Goal: Task Accomplishment & Management: Manage account settings

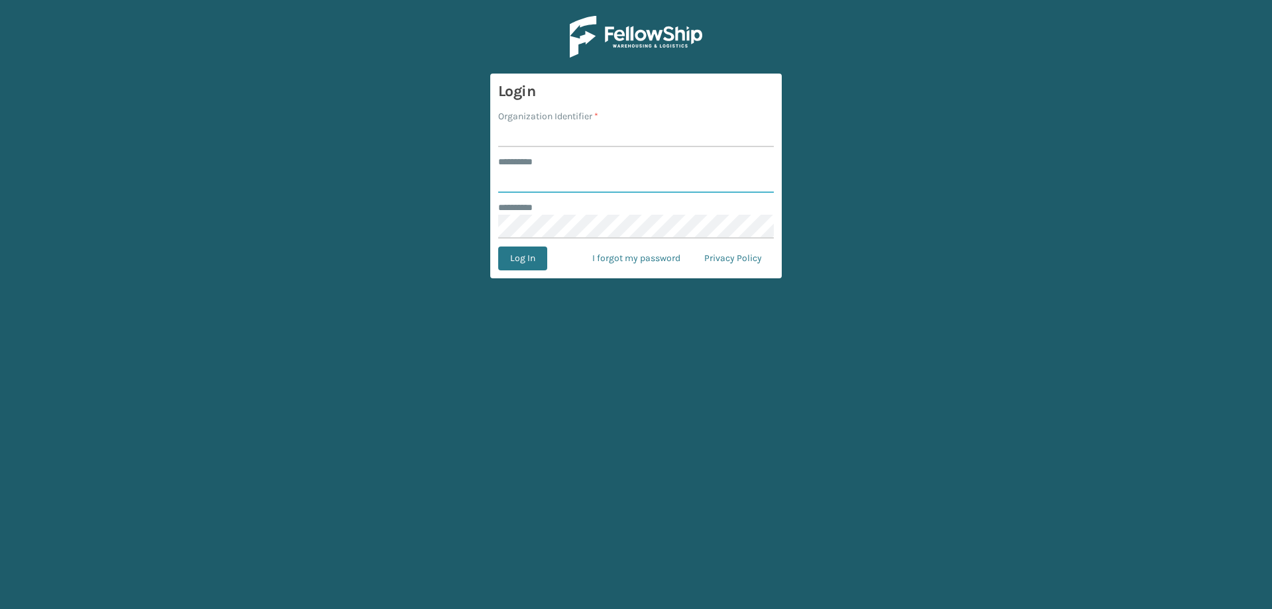
type input "*******"
click at [540, 137] on input "Organization Identifier *" at bounding box center [636, 135] width 276 height 24
type input "FoamTex"
click at [498, 246] on button "Log In" at bounding box center [522, 258] width 49 height 24
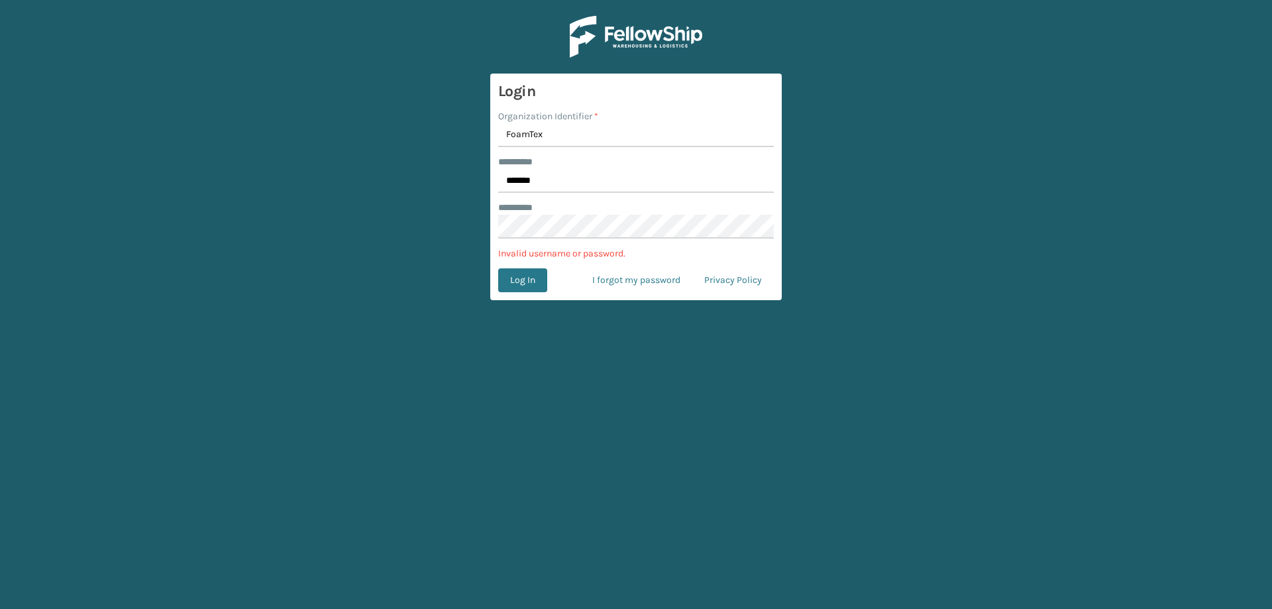
click at [533, 209] on span "*" at bounding box center [533, 207] width 0 height 9
click at [549, 184] on input "*******" at bounding box center [636, 181] width 276 height 24
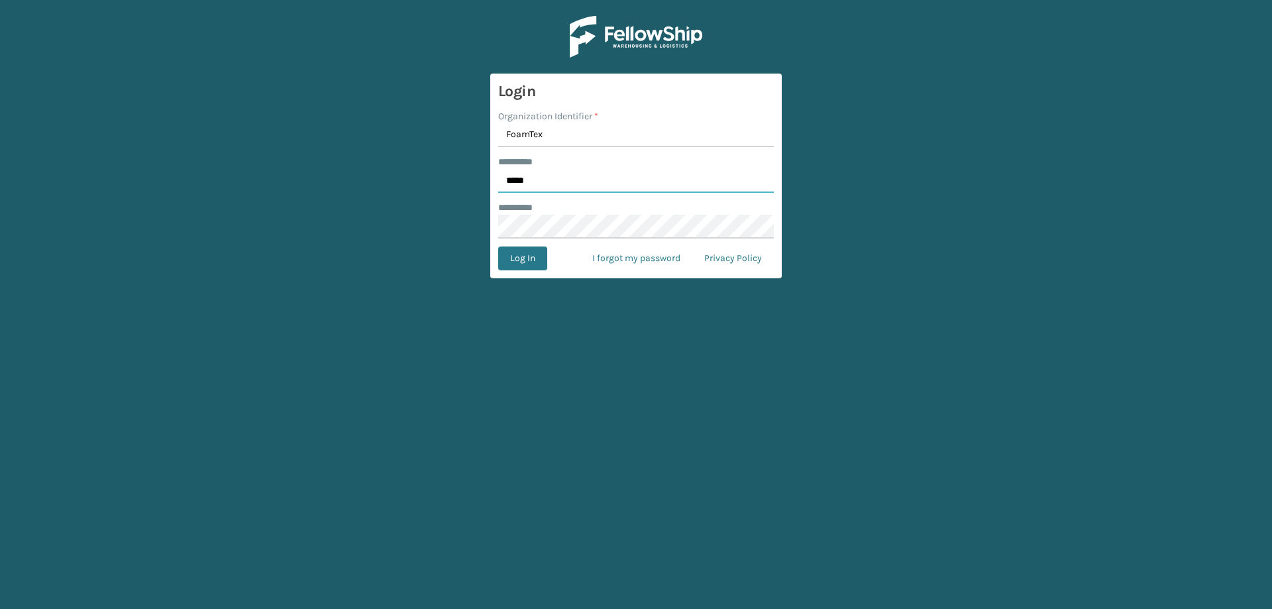
type input "*****"
click at [498, 246] on button "Log In" at bounding box center [522, 258] width 49 height 24
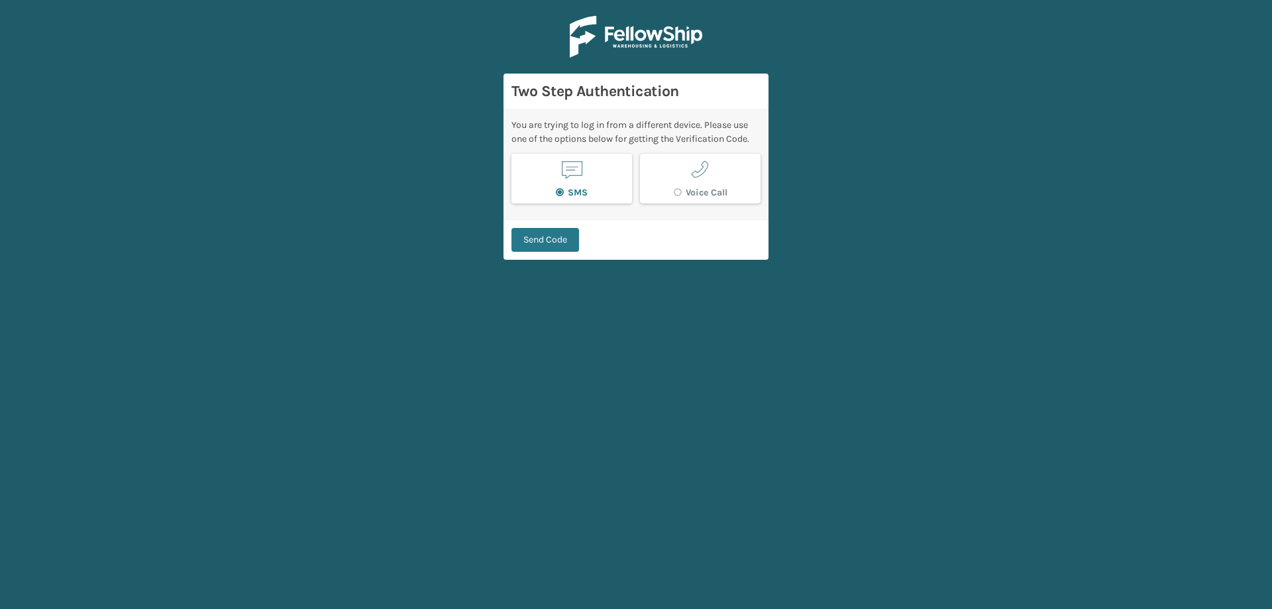
click at [559, 176] on button "SMS" at bounding box center [572, 179] width 121 height 50
click at [573, 243] on button "Send Code" at bounding box center [546, 240] width 68 height 24
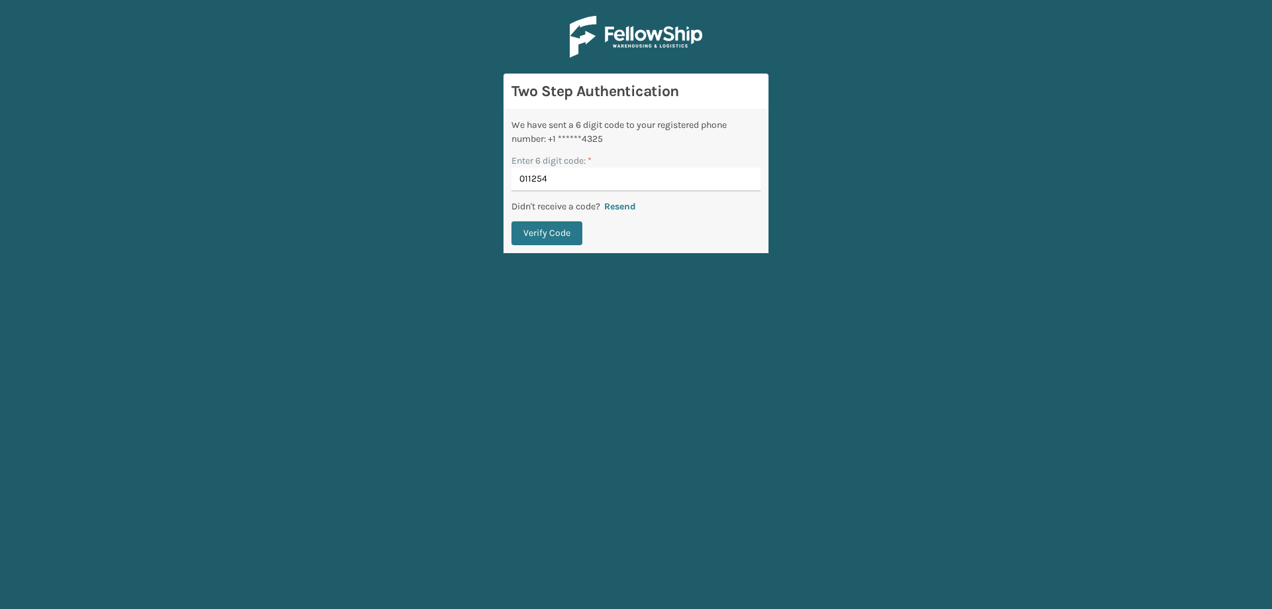
type input "011254"
click at [512, 221] on button "Verify Code" at bounding box center [547, 233] width 71 height 24
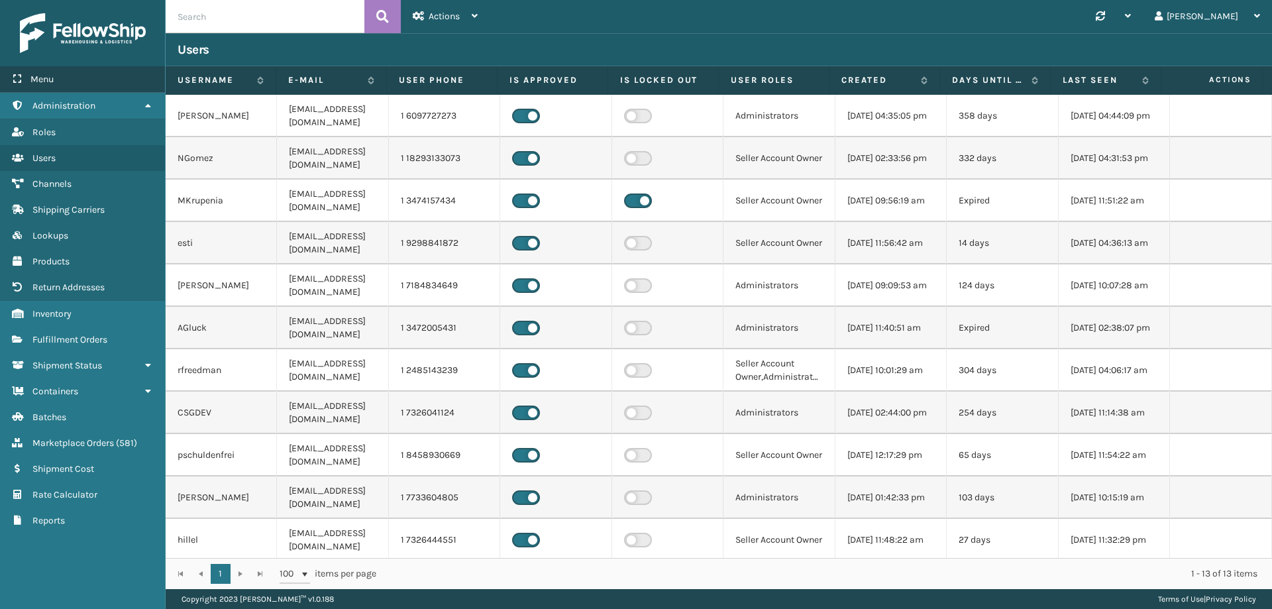
click at [36, 74] on span "Menu" at bounding box center [41, 79] width 23 height 11
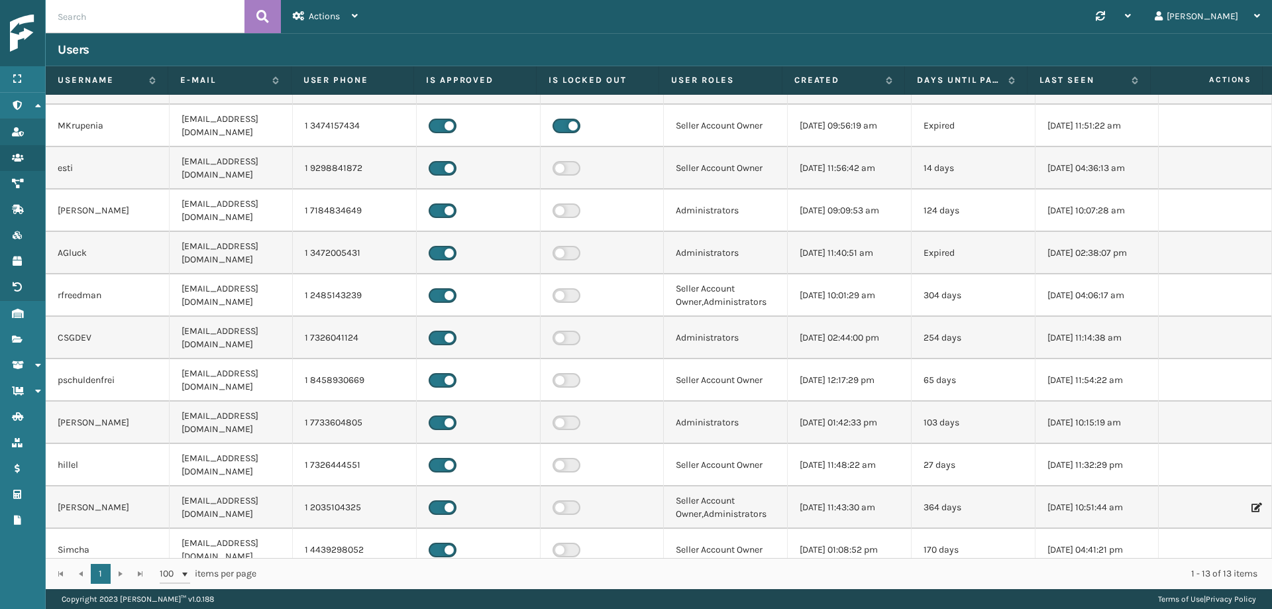
scroll to position [76, 0]
click at [32, 64] on div at bounding box center [22, 33] width 45 height 66
click at [3, 27] on div at bounding box center [22, 33] width 45 height 66
click at [4, 30] on div at bounding box center [22, 33] width 45 height 66
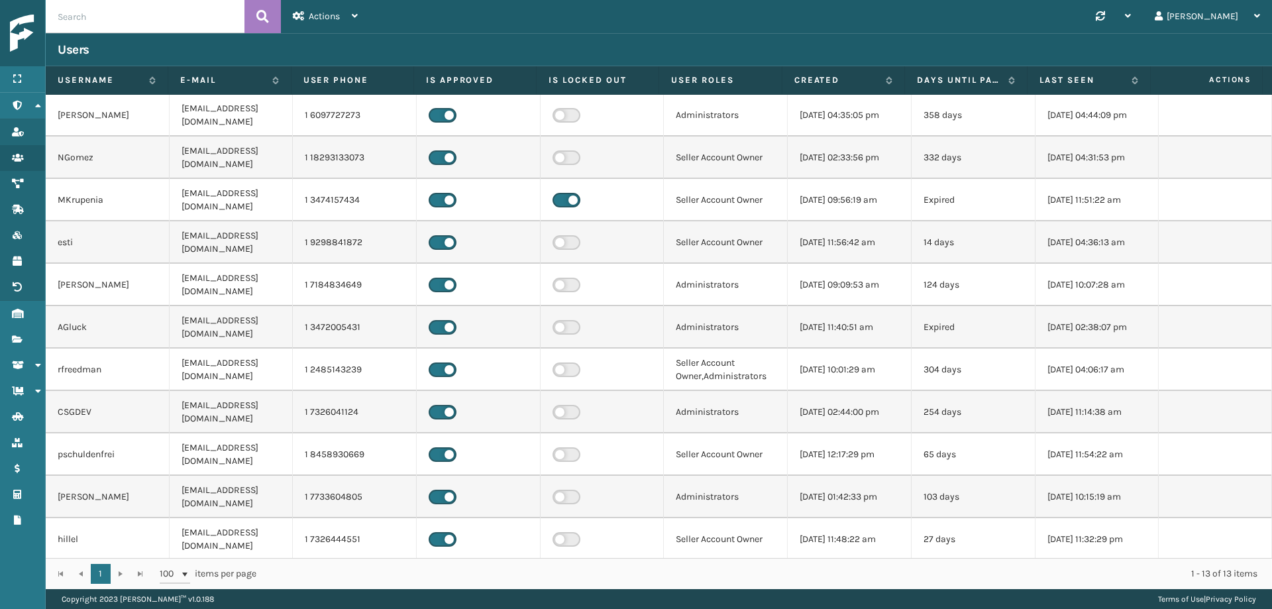
scroll to position [0, 0]
click at [355, 17] on icon at bounding box center [355, 15] width 6 height 9
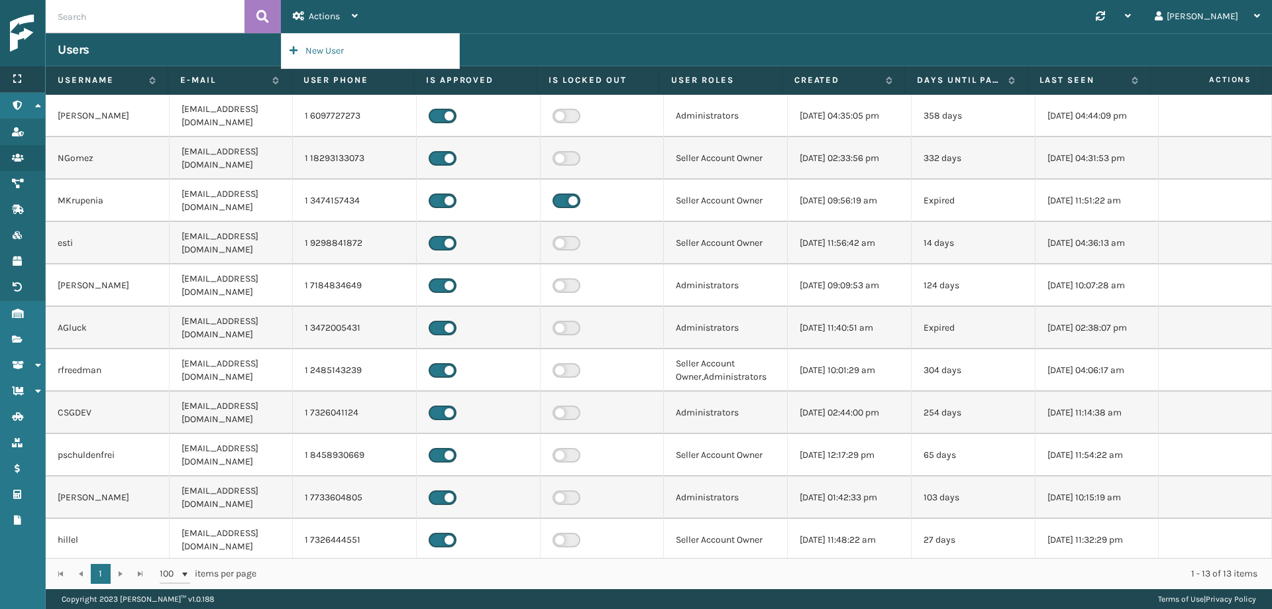
click at [33, 77] on div "Menu" at bounding box center [22, 79] width 45 height 27
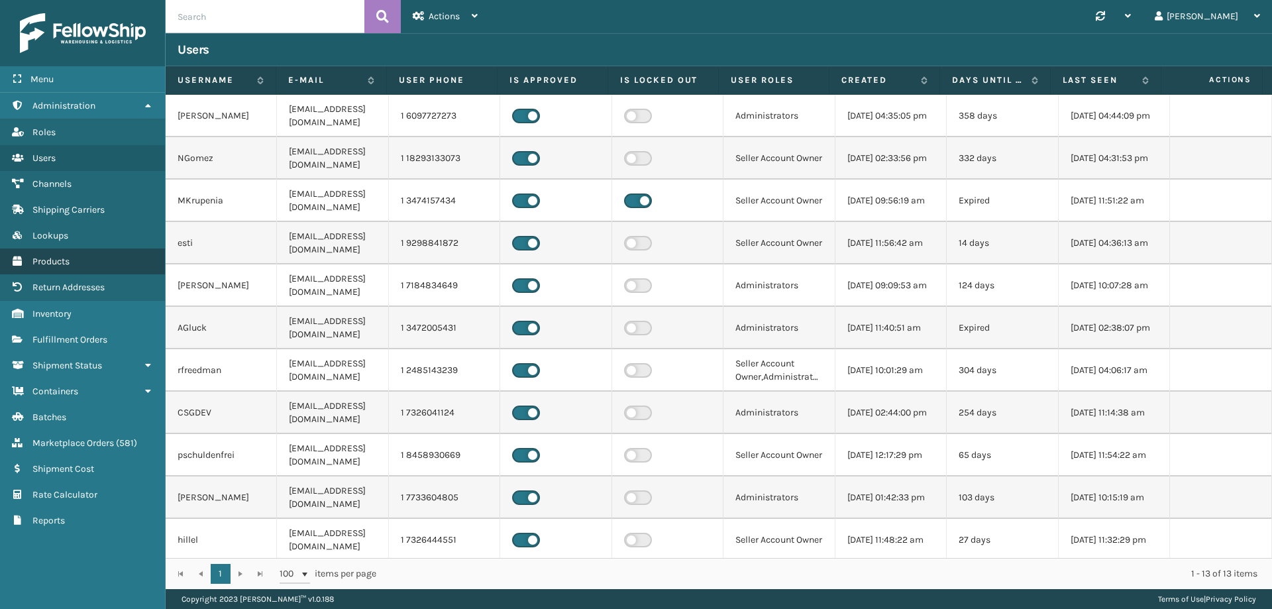
click at [54, 260] on span "Products" at bounding box center [50, 261] width 37 height 11
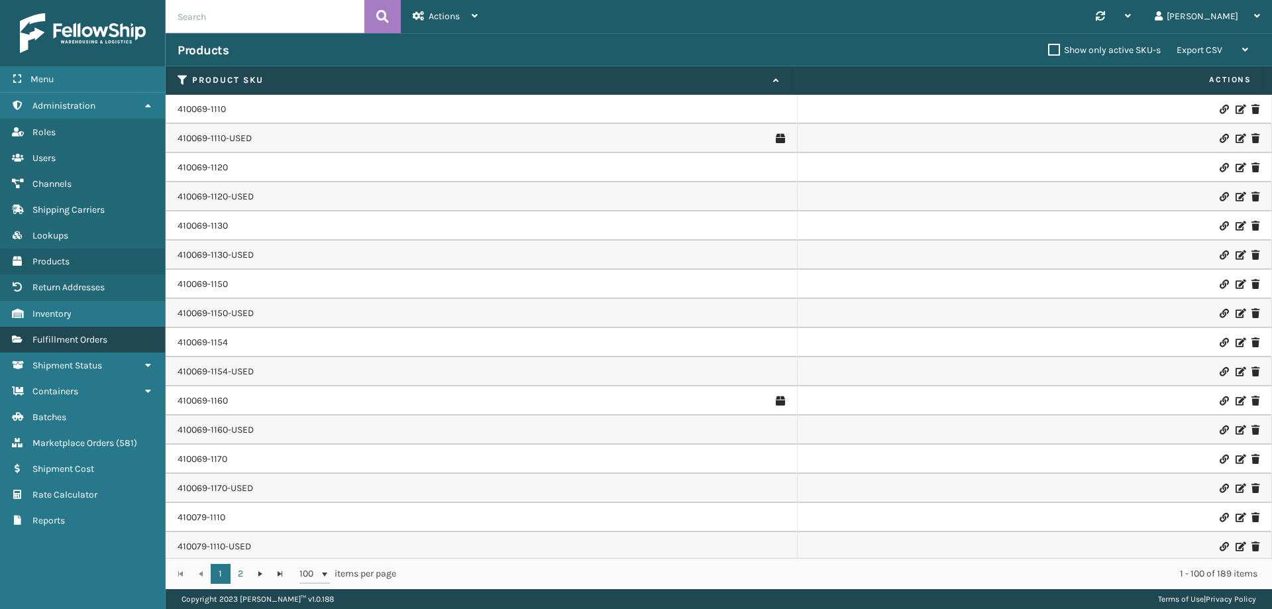
click at [66, 331] on link "Fulfillment Orders" at bounding box center [82, 340] width 165 height 26
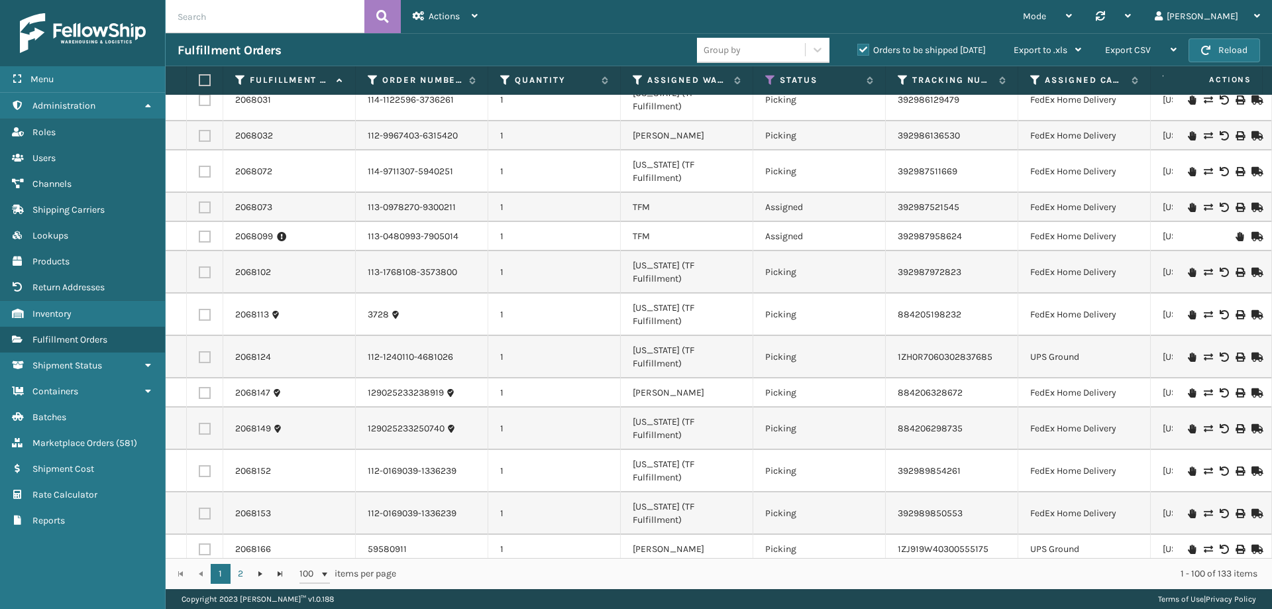
scroll to position [398, 0]
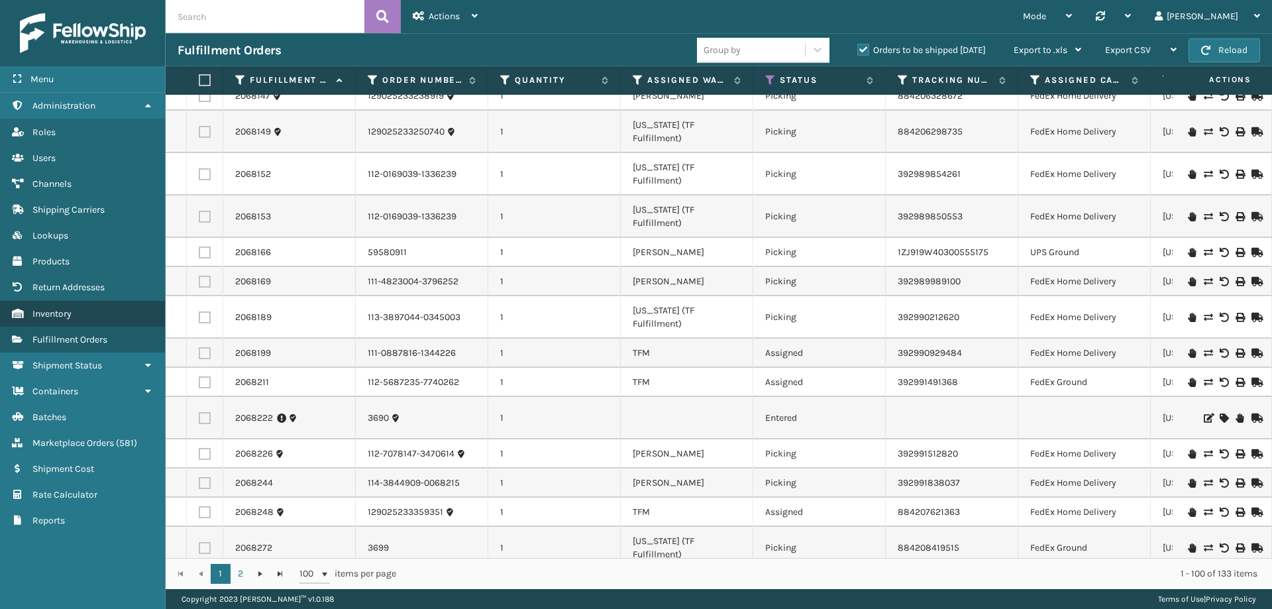
click at [47, 312] on span "Inventory" at bounding box center [51, 313] width 39 height 11
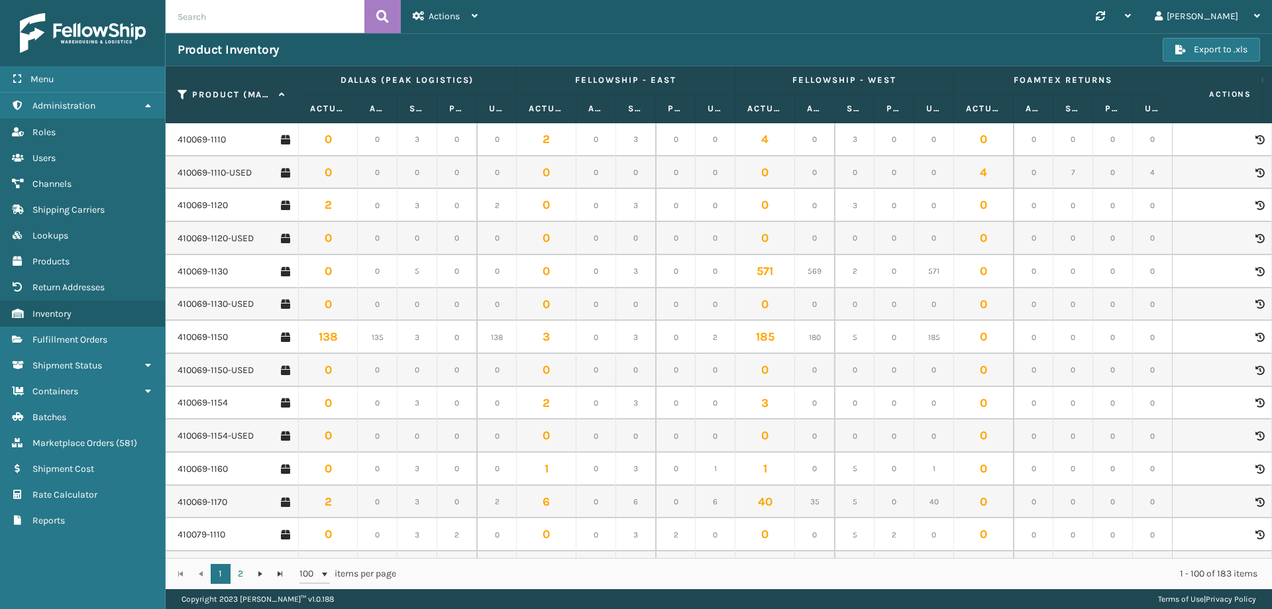
click at [219, 24] on input "text" at bounding box center [265, 16] width 199 height 33
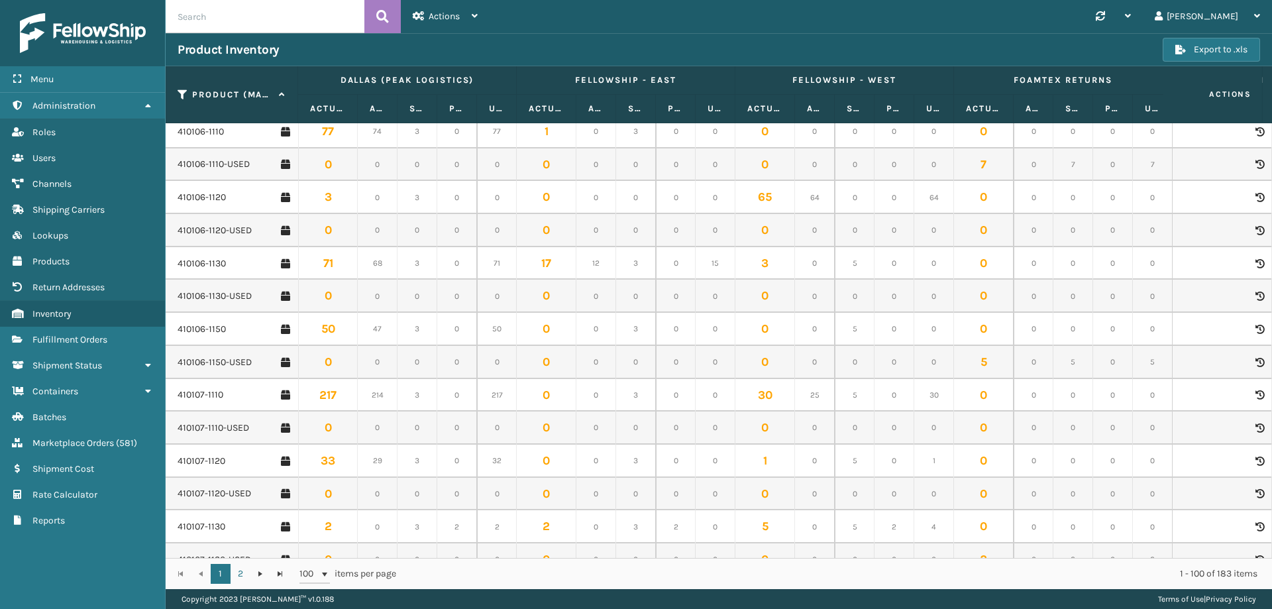
scroll to position [682, 0]
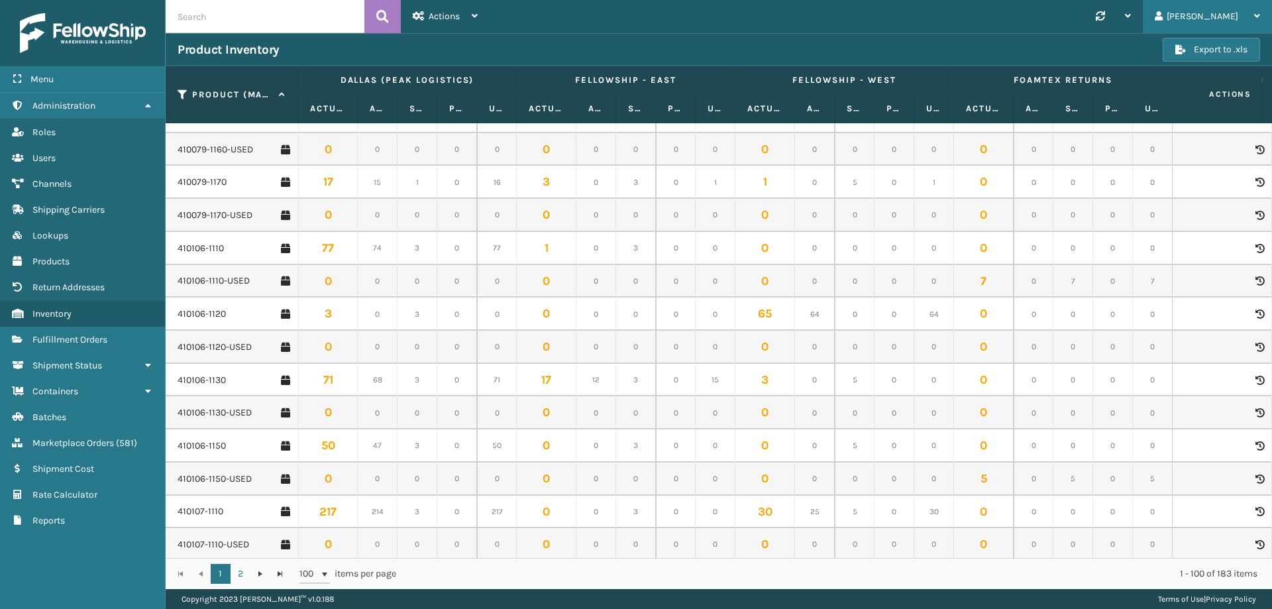
click at [1206, 9] on div "Rivka" at bounding box center [1207, 16] width 105 height 33
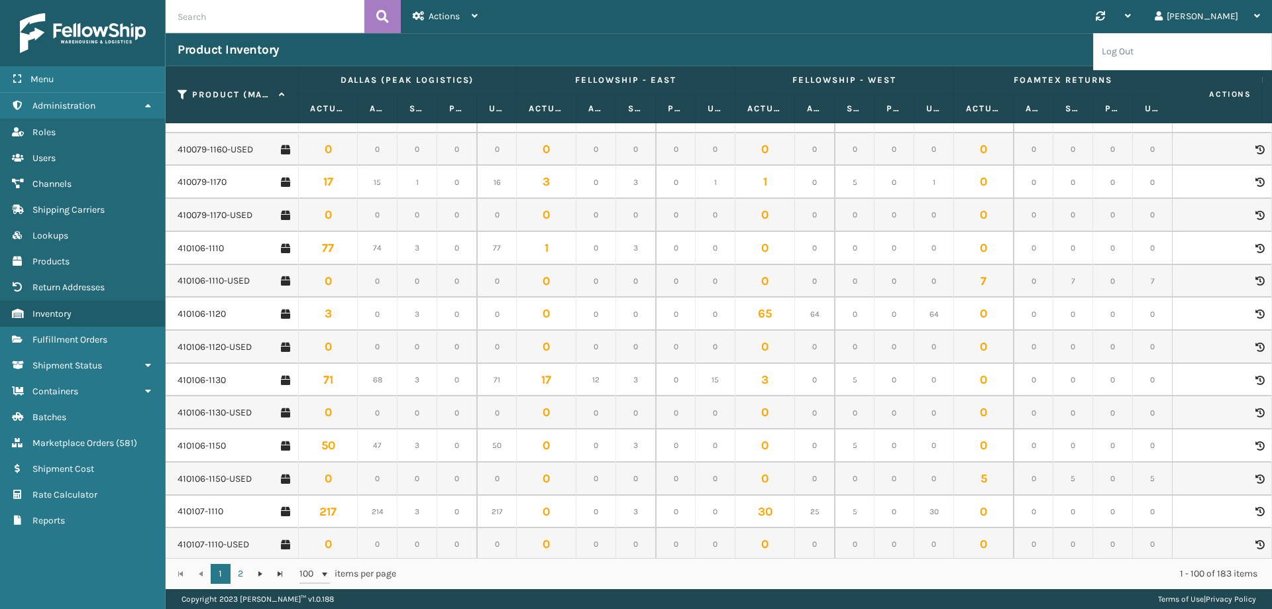
click at [396, 44] on div "Product Inventory" at bounding box center [670, 50] width 985 height 16
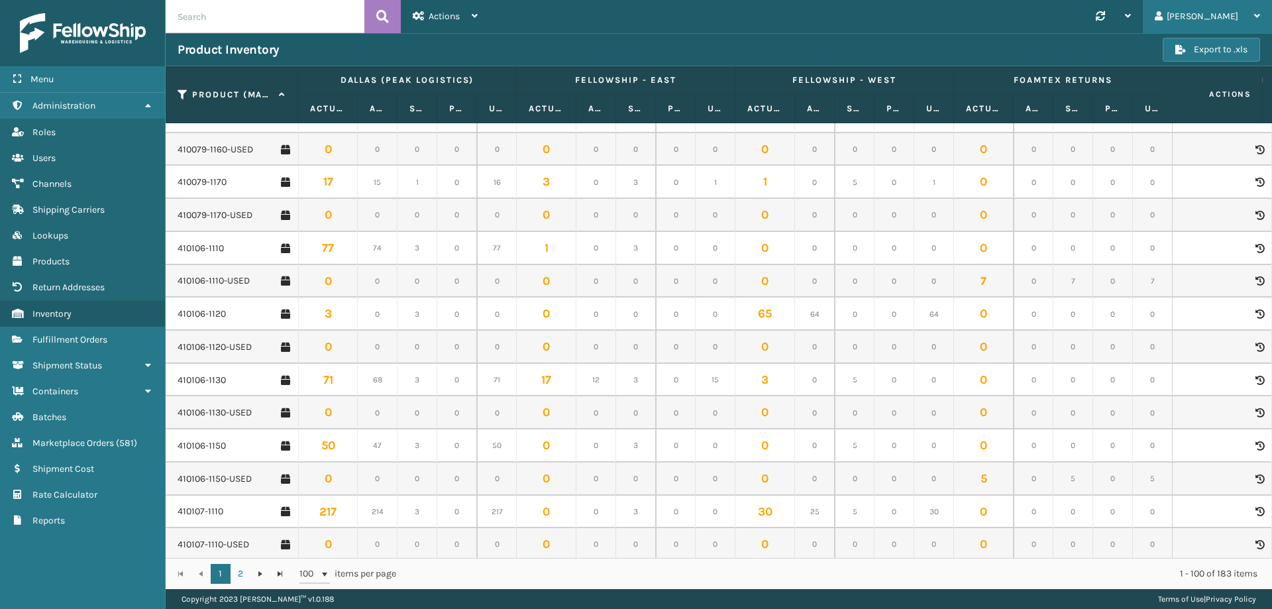
click at [1233, 20] on div "Rivka" at bounding box center [1207, 16] width 105 height 33
click at [1175, 47] on li "Log Out" at bounding box center [1183, 52] width 178 height 36
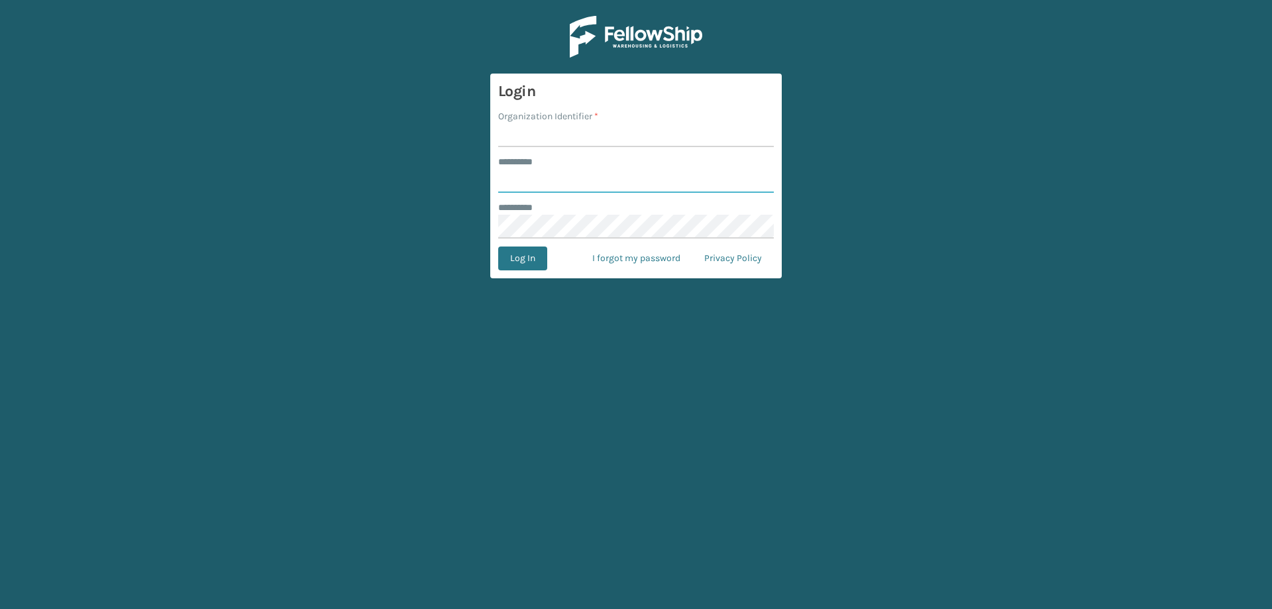
type input "*******"
type input "[PERSON_NAME] Brands"
click at [498, 246] on button "Log In" at bounding box center [522, 258] width 49 height 24
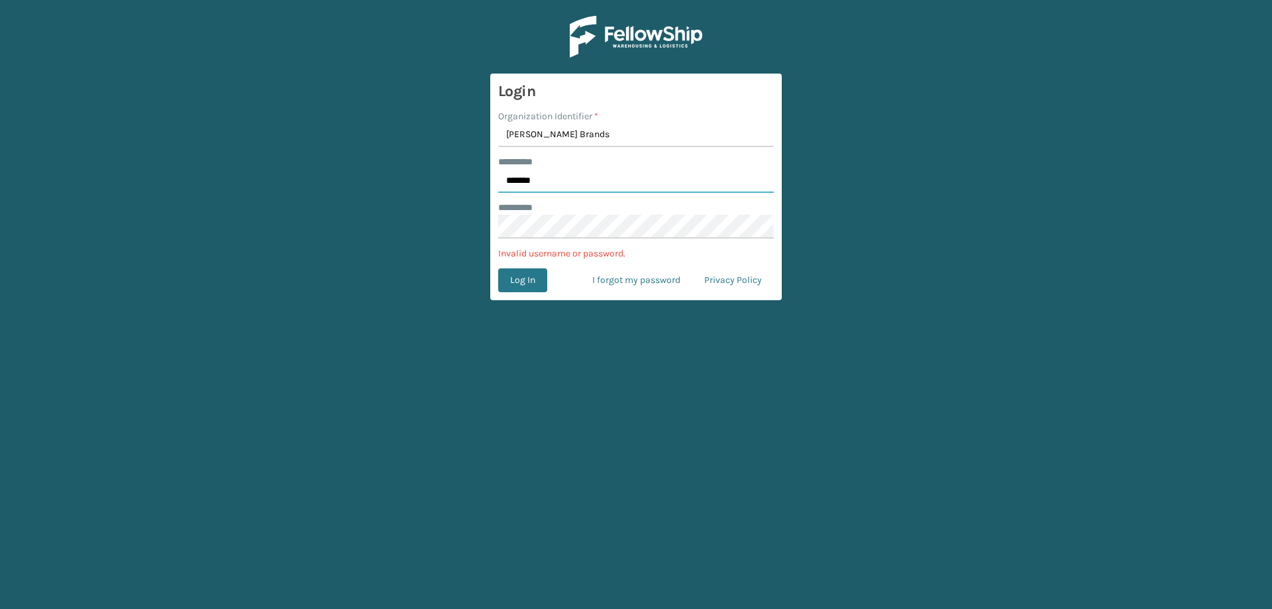
click at [539, 172] on input "*******" at bounding box center [636, 181] width 276 height 24
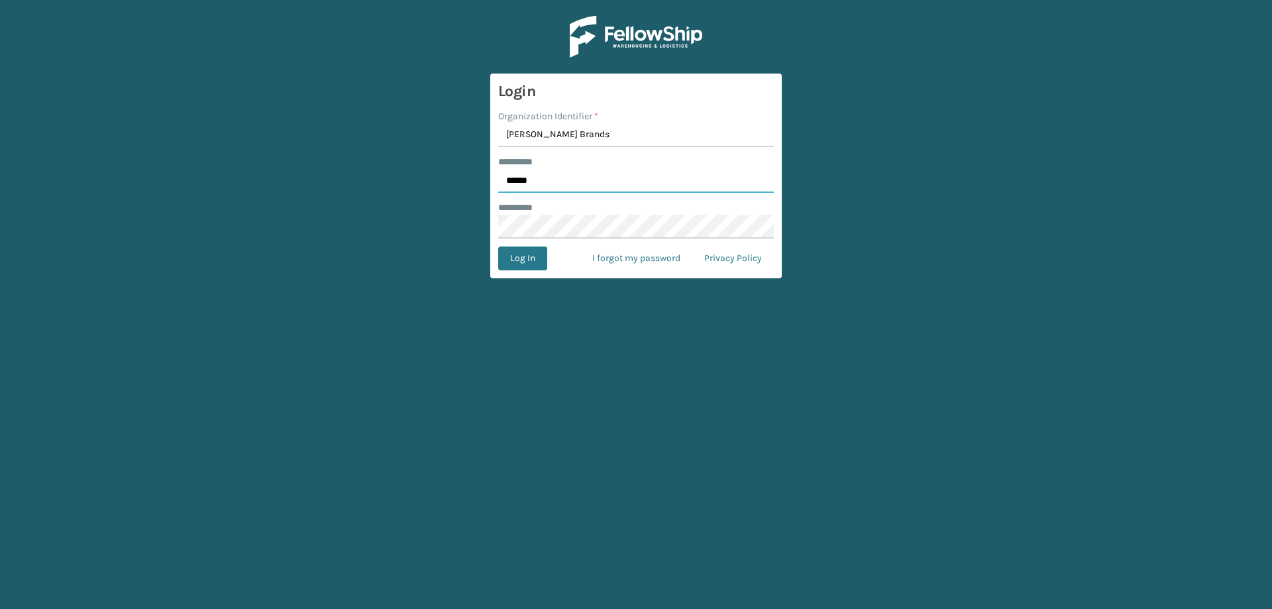
type input "******"
click at [498, 246] on button "Log In" at bounding box center [522, 258] width 49 height 24
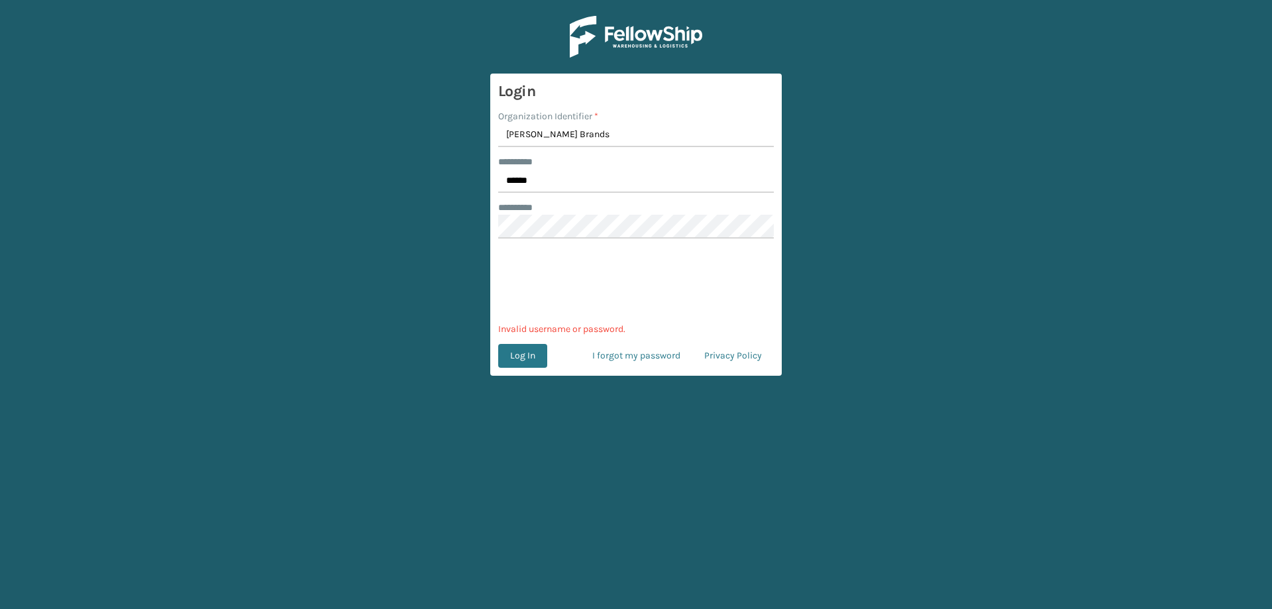
click at [532, 306] on div at bounding box center [636, 280] width 276 height 52
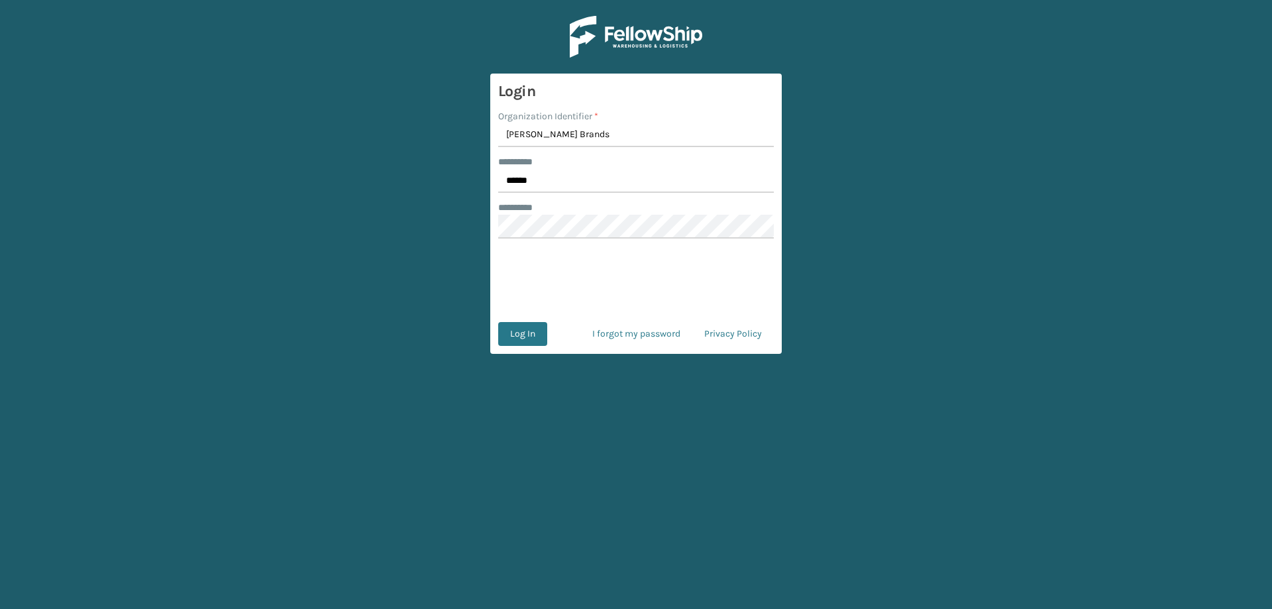
click at [516, 320] on form "Login Organization Identifier * [PERSON_NAME] Brands ******** * ****** ********…" at bounding box center [636, 214] width 292 height 280
click at [512, 326] on button "Log In" at bounding box center [522, 334] width 49 height 24
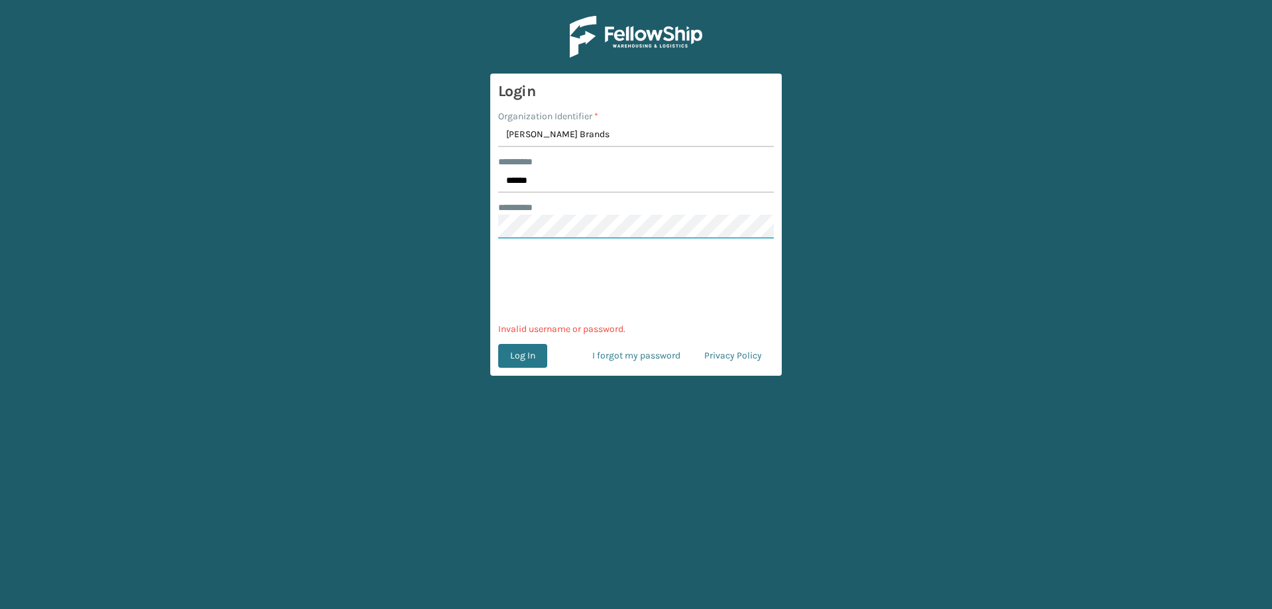
click at [399, 231] on main "Login Organization Identifier * [PERSON_NAME] Brands ******** * ****** ********…" at bounding box center [636, 304] width 1272 height 609
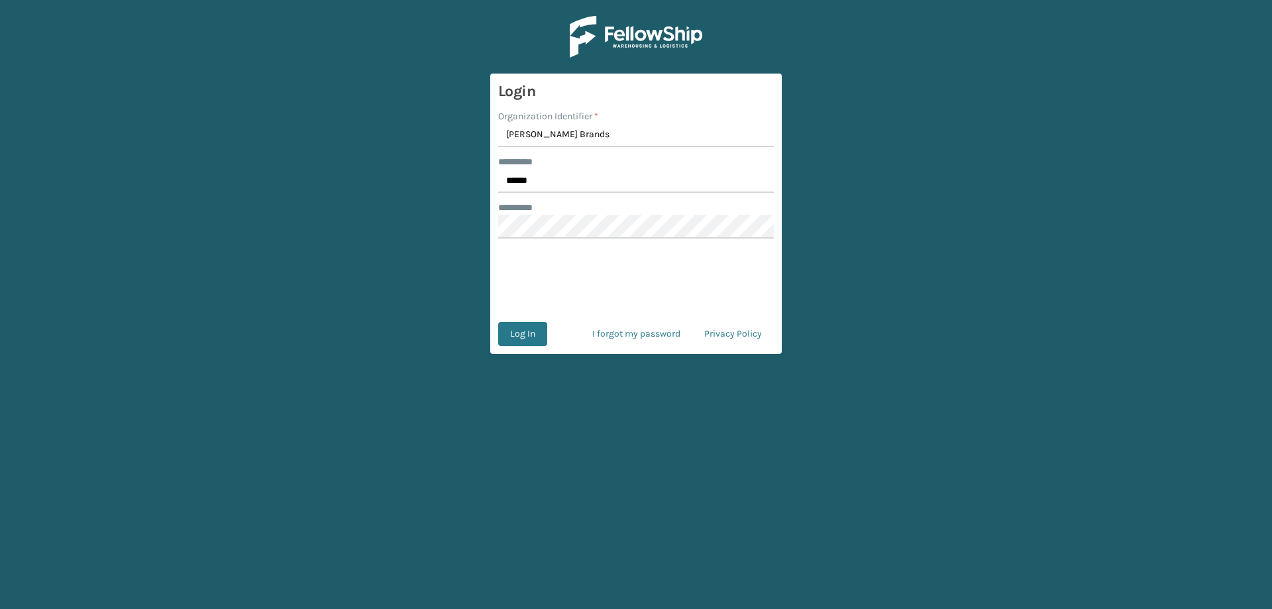
click at [399, 231] on main "Login Organization Identifier * [PERSON_NAME] Brands ******** * ****** ********…" at bounding box center [636, 304] width 1272 height 609
click at [528, 337] on button "Log In" at bounding box center [522, 334] width 49 height 24
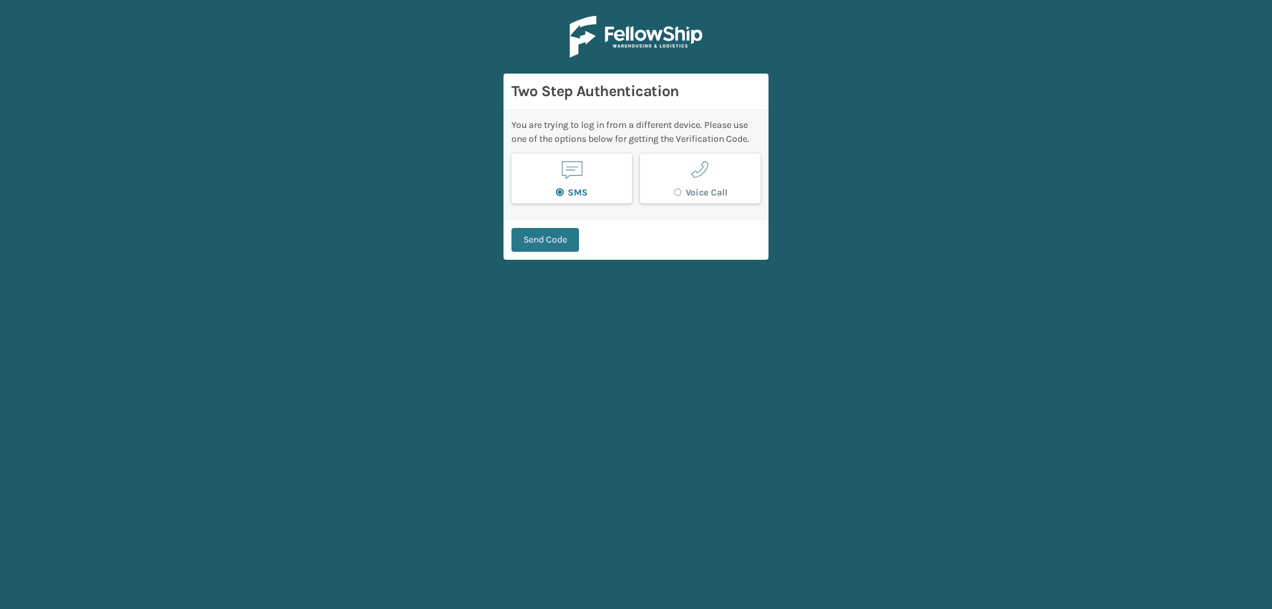
click at [549, 227] on div "Send Code" at bounding box center [636, 239] width 265 height 40
click at [549, 236] on button "Send Code" at bounding box center [546, 240] width 68 height 24
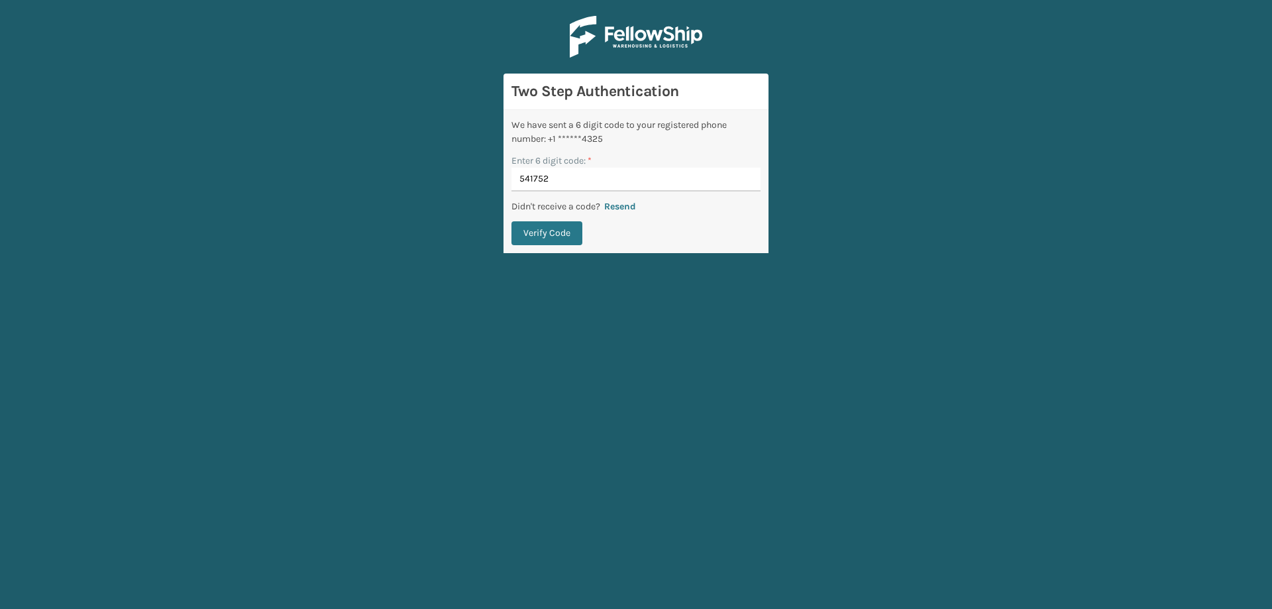
type input "541752"
click at [512, 221] on button "Verify Code" at bounding box center [547, 233] width 71 height 24
